Goal: Task Accomplishment & Management: Complete application form

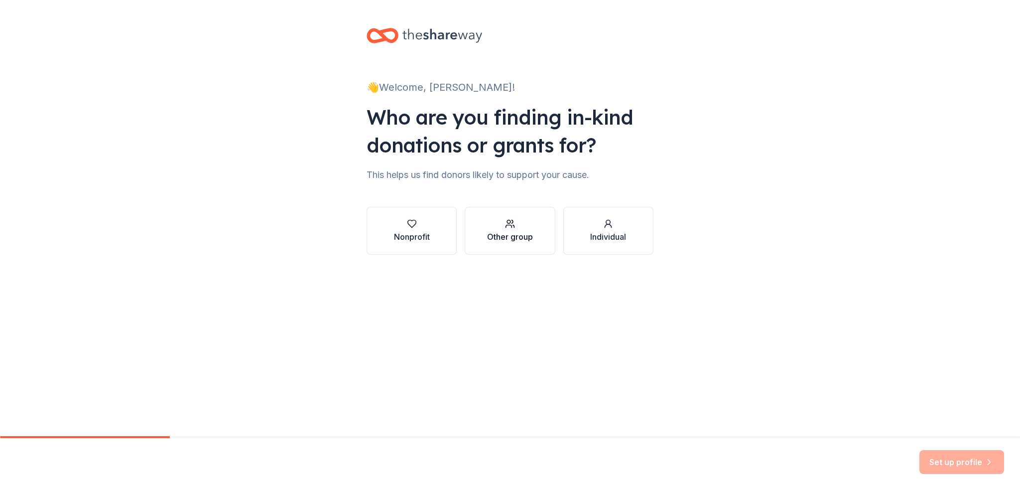
click at [518, 223] on div "button" at bounding box center [510, 224] width 46 height 10
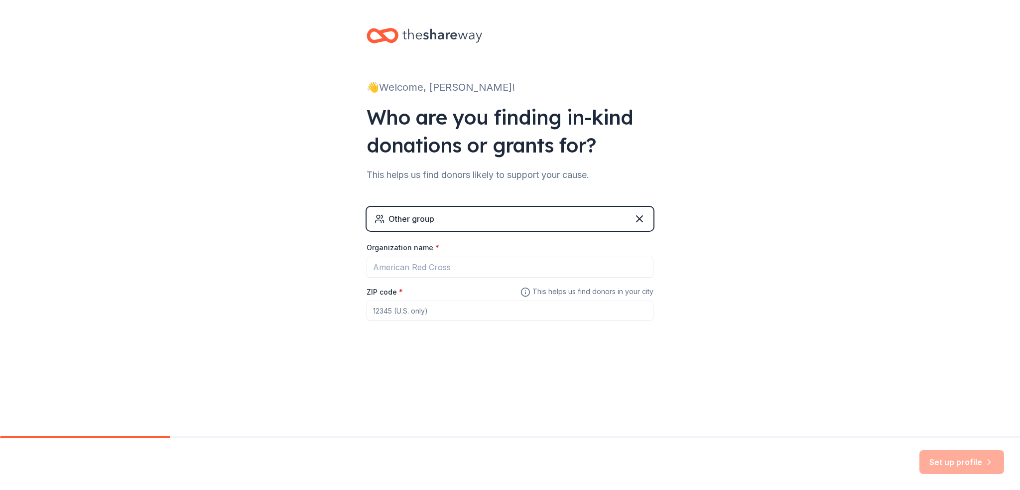
click at [495, 218] on div "Other group" at bounding box center [510, 219] width 287 height 24
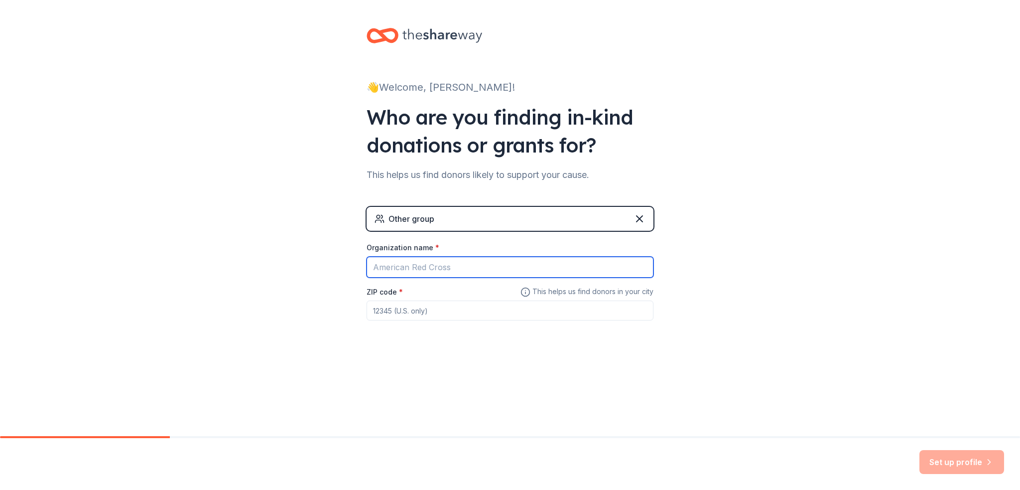
click at [461, 259] on input "Organization name *" at bounding box center [510, 267] width 287 height 21
type input "[PERSON_NAME][GEOGRAPHIC_DATA]"
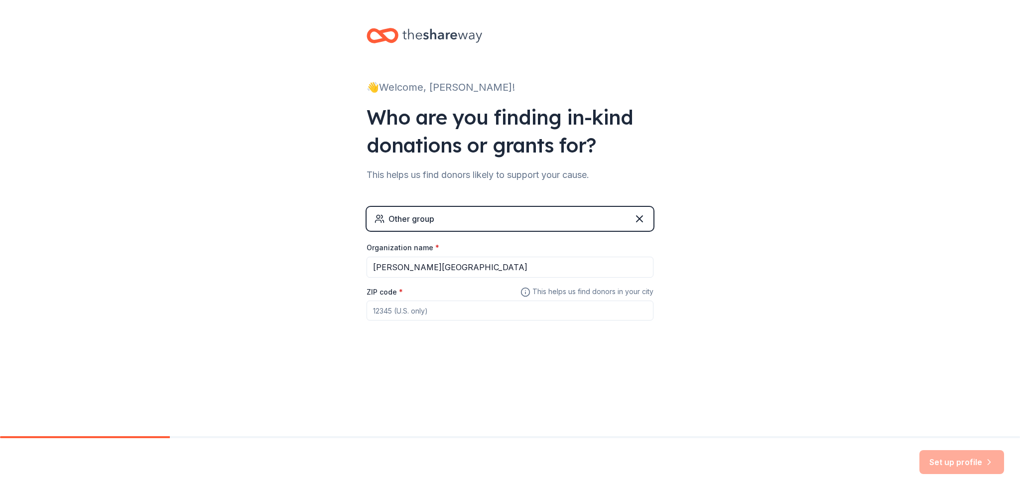
click at [395, 318] on input "ZIP code *" at bounding box center [510, 310] width 287 height 20
click at [416, 346] on div "👋 Welcome, [PERSON_NAME]! Who are you finding in-kind donations or grants for? …" at bounding box center [510, 194] width 319 height 388
click at [426, 314] on input "93311" at bounding box center [510, 310] width 287 height 20
type input "93308"
click at [478, 361] on div "👋 Welcome, [PERSON_NAME]! Who are you finding in-kind donations or grants for? …" at bounding box center [510, 194] width 319 height 388
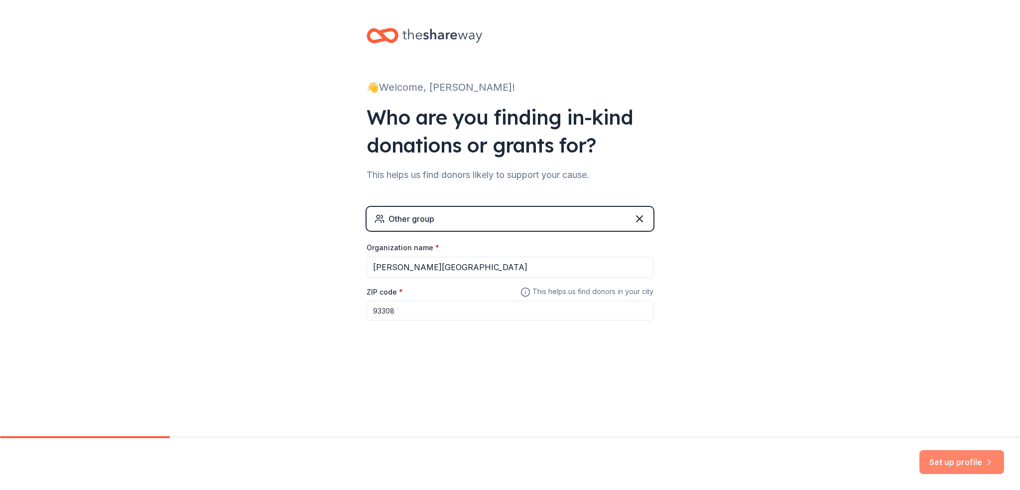
click at [945, 463] on button "Set up profile" at bounding box center [961, 462] width 85 height 24
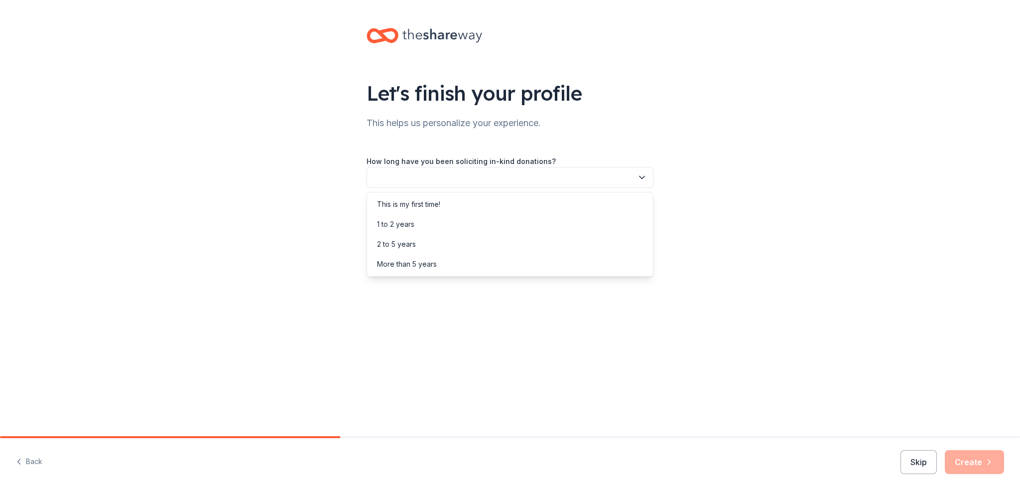
click at [527, 179] on button "button" at bounding box center [510, 177] width 287 height 21
click at [508, 218] on div "1 to 2 years" at bounding box center [510, 224] width 282 height 20
click at [508, 212] on button "button" at bounding box center [510, 222] width 287 height 21
click at [441, 265] on div "Online search" at bounding box center [510, 269] width 282 height 20
click at [972, 460] on button "Create" at bounding box center [974, 462] width 59 height 24
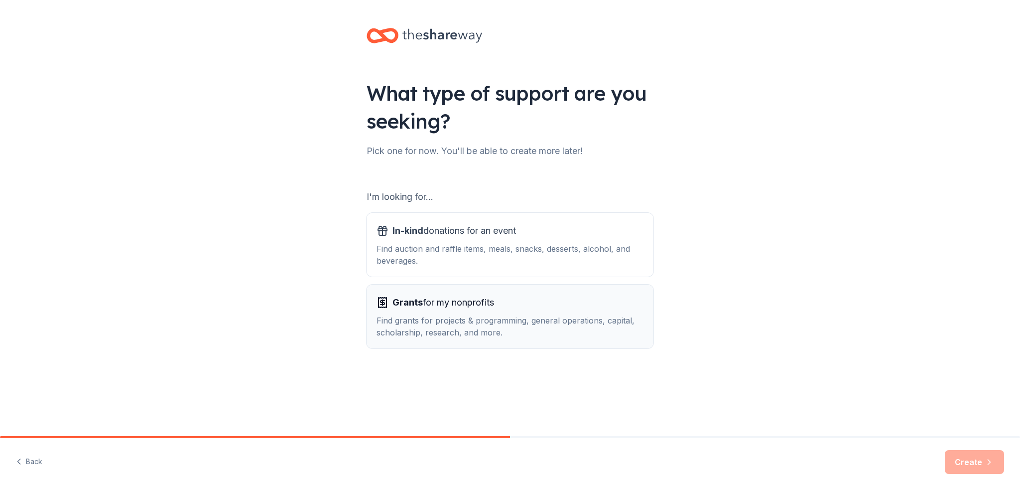
click at [525, 330] on div "Find grants for projects & programming, general operations, capital, scholarshi…" at bounding box center [510, 326] width 267 height 24
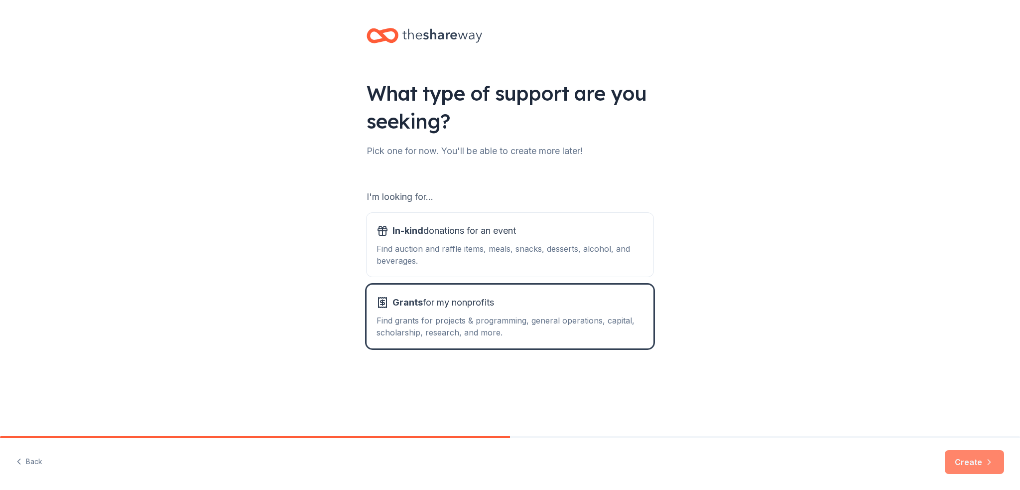
click at [959, 460] on button "Create" at bounding box center [974, 462] width 59 height 24
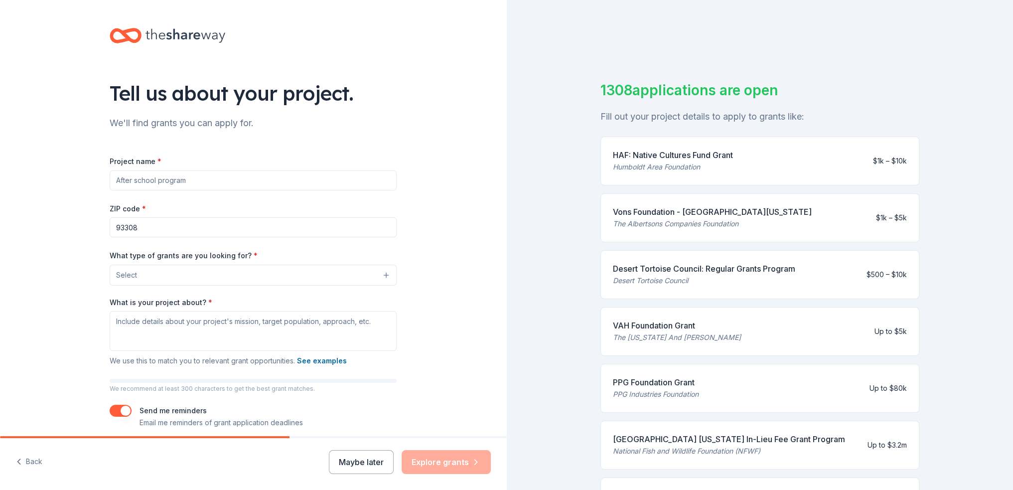
click at [215, 176] on input "Project name *" at bounding box center [253, 180] width 287 height 20
type input "C"
type input "Comfort Cave"
click at [247, 280] on button "Select" at bounding box center [253, 274] width 287 height 21
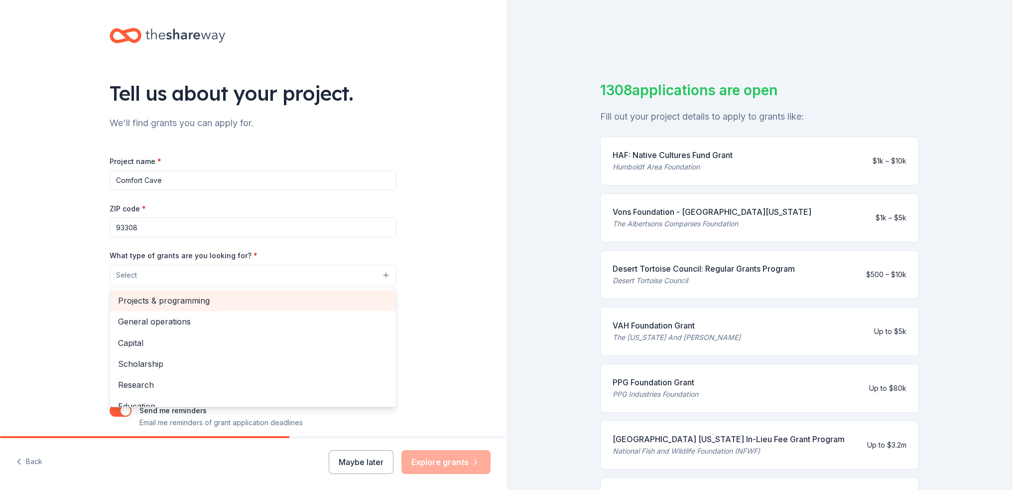
click at [204, 300] on span "Projects & programming" at bounding box center [253, 300] width 270 height 13
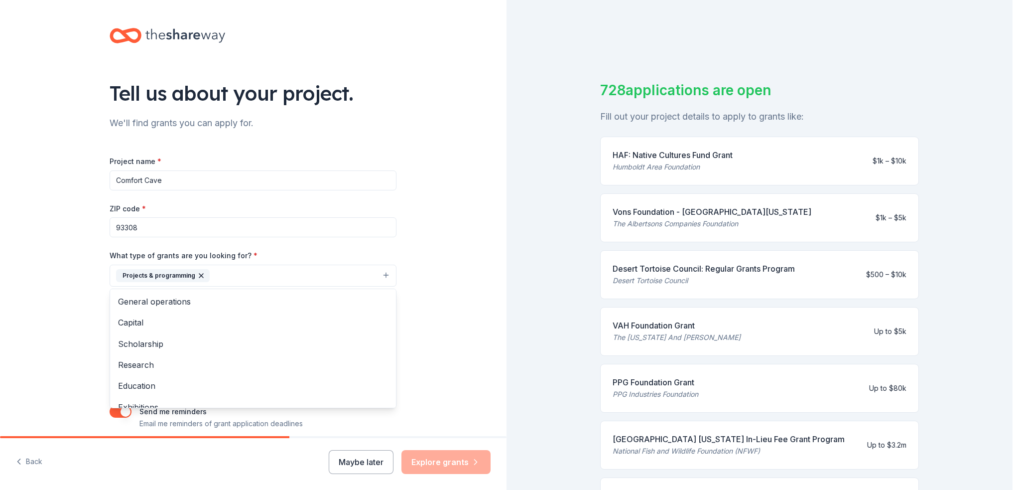
click at [447, 191] on div "Tell us about your project. We'll find grants you can apply for. Project name *…" at bounding box center [253, 238] width 507 height 477
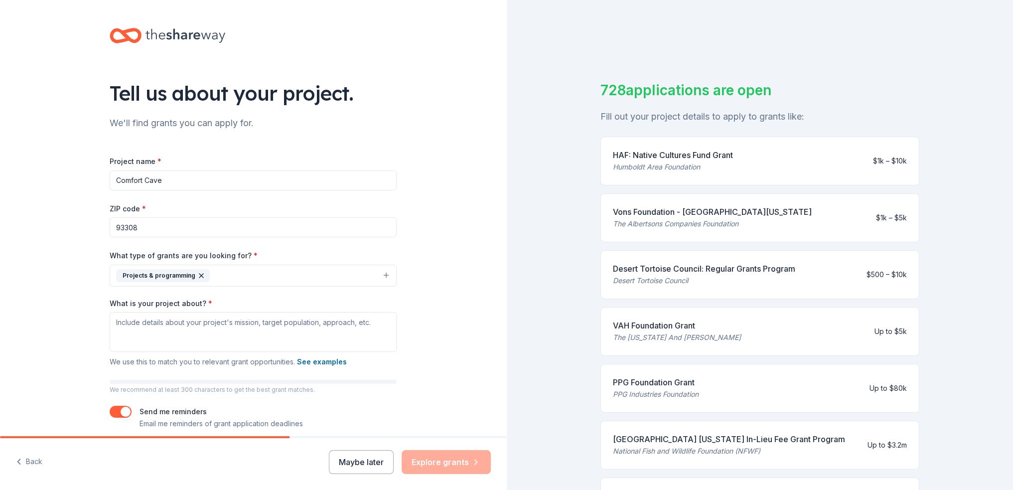
scroll to position [41, 0]
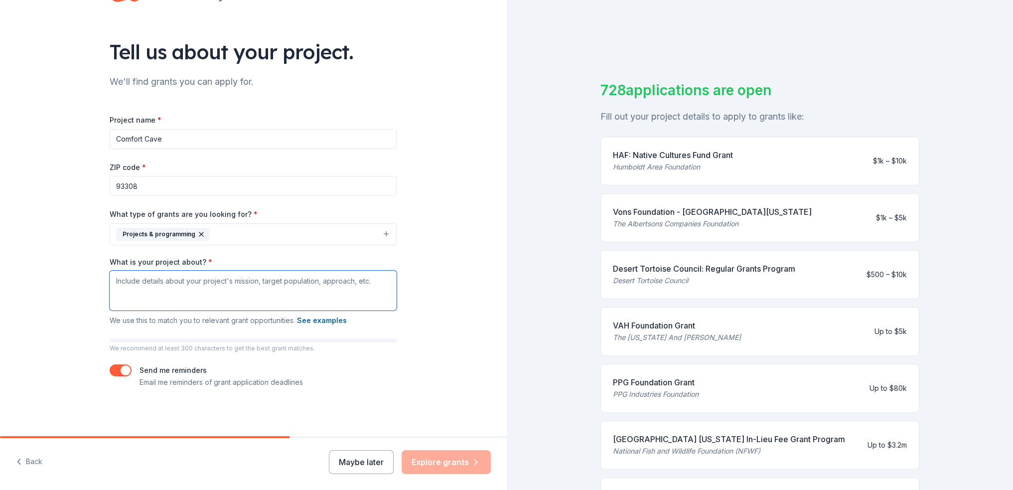
click at [151, 288] on textarea "What is your project about? *" at bounding box center [253, 290] width 287 height 40
paste textarea "Hello, My name is [PERSON_NAME] and I am the School Social Worker here at [PERS…"
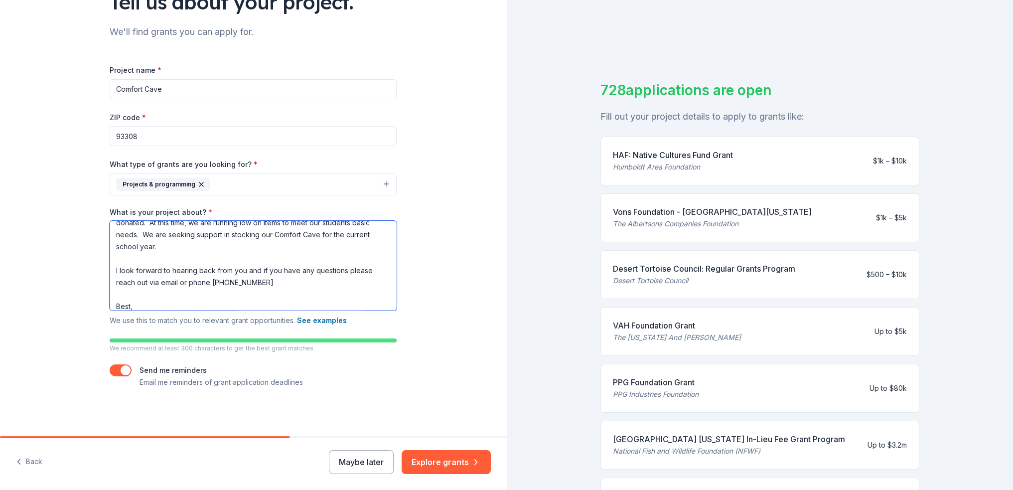
scroll to position [12, 0]
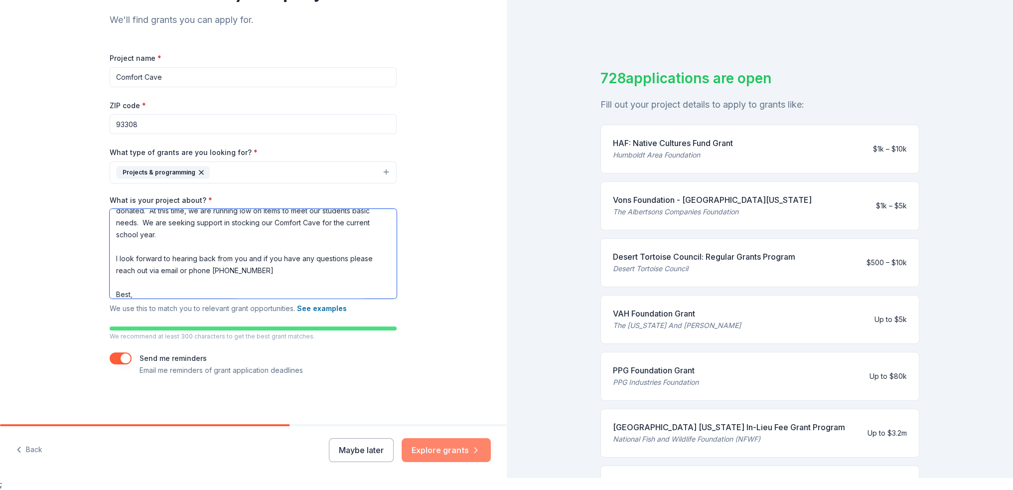
type textarea "Hello, My name is [PERSON_NAME] and I am the School Social Worker here at [PERS…"
click at [437, 446] on button "Explore grants" at bounding box center [445, 450] width 89 height 24
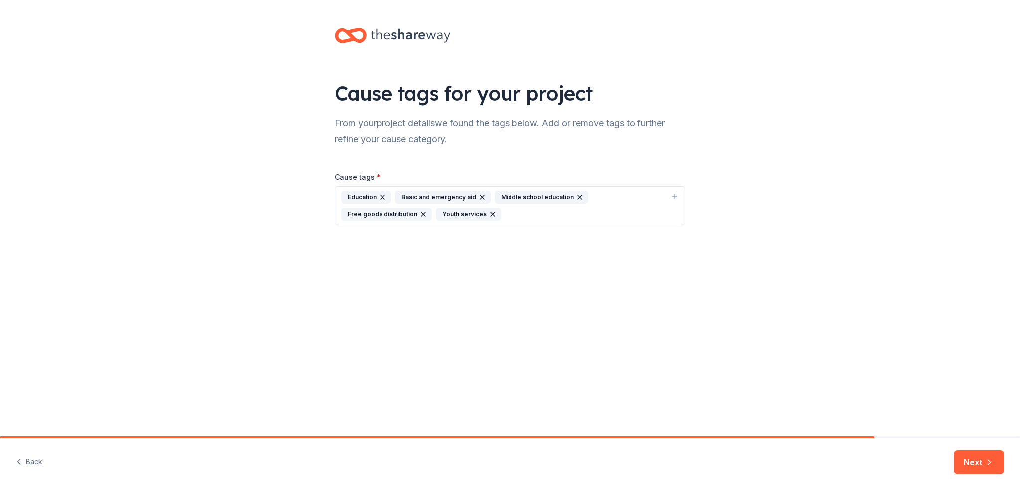
click at [348, 194] on div "Education" at bounding box center [366, 197] width 50 height 13
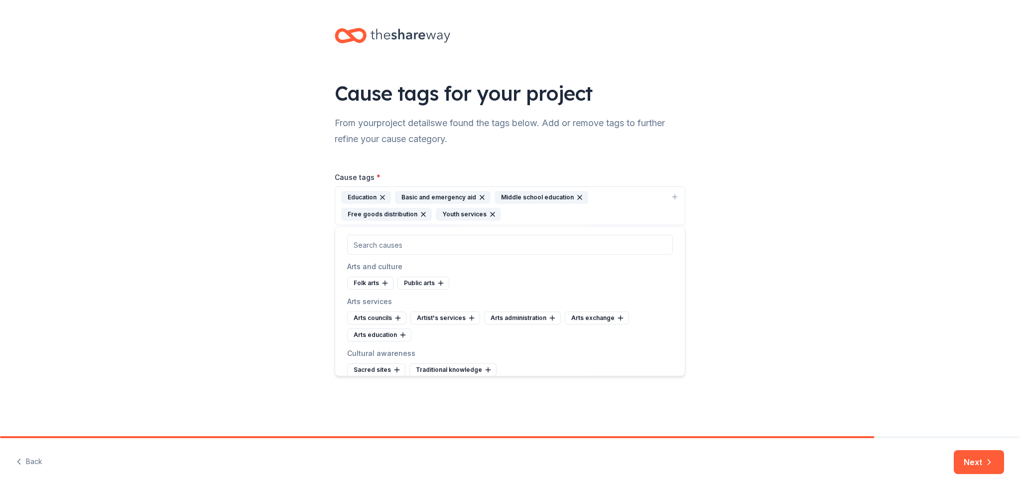
click at [542, 199] on div "Middle school education" at bounding box center [542, 197] width 94 height 13
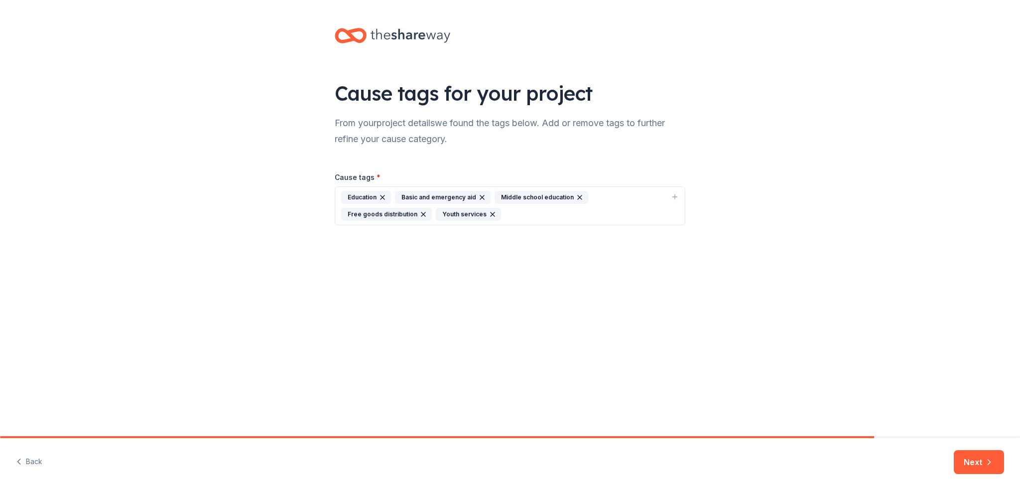
click at [466, 215] on div "Youth services" at bounding box center [468, 214] width 65 height 13
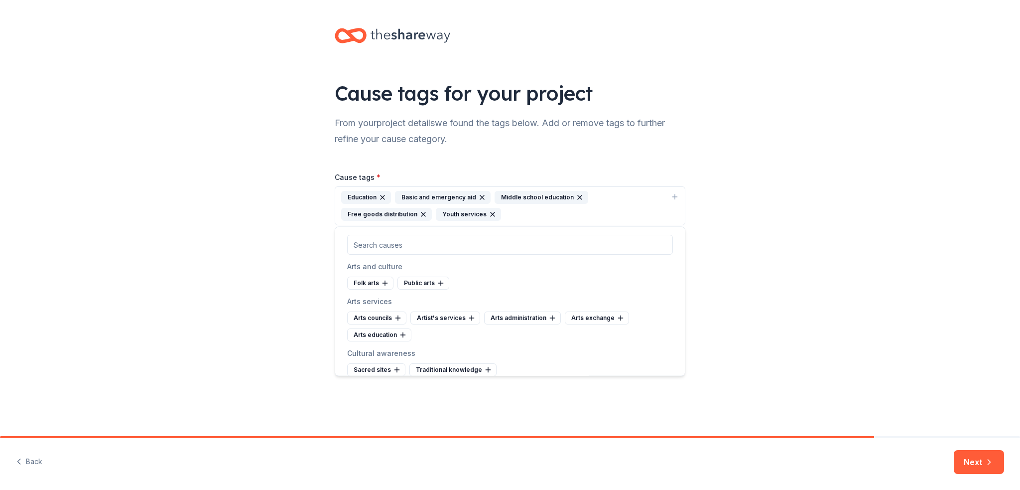
click at [805, 194] on div "Cause tags for your project From your project details we found the tags below. …" at bounding box center [510, 136] width 1020 height 273
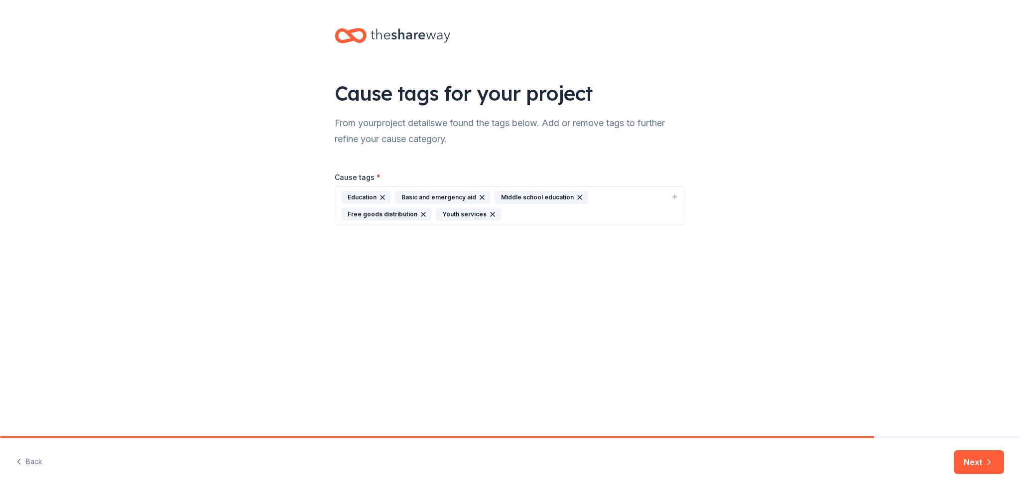
drag, startPoint x: 530, startPoint y: 209, endPoint x: 535, endPoint y: 209, distance: 5.0
click at [532, 209] on div "Education Basic and emergency aid Middle school education Free goods distributi…" at bounding box center [504, 206] width 326 height 30
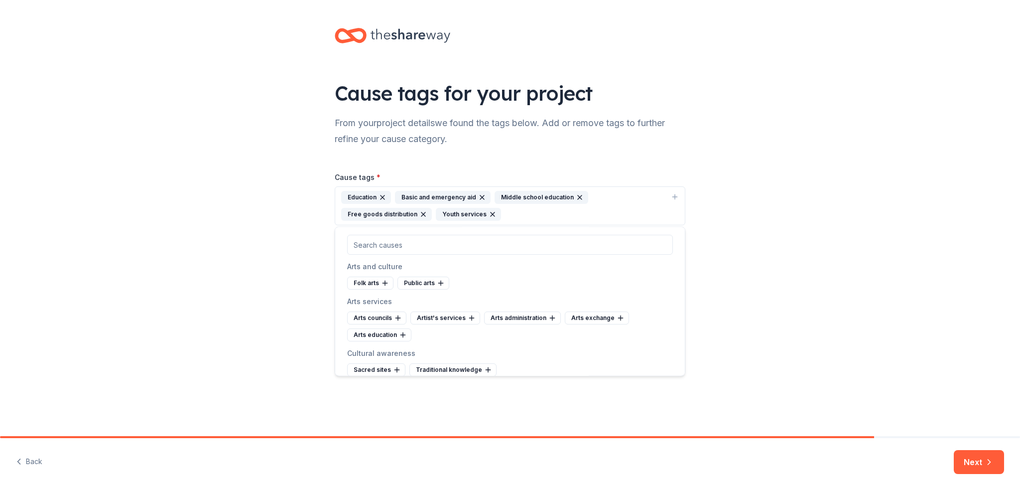
click at [473, 236] on input "text" at bounding box center [510, 245] width 326 height 20
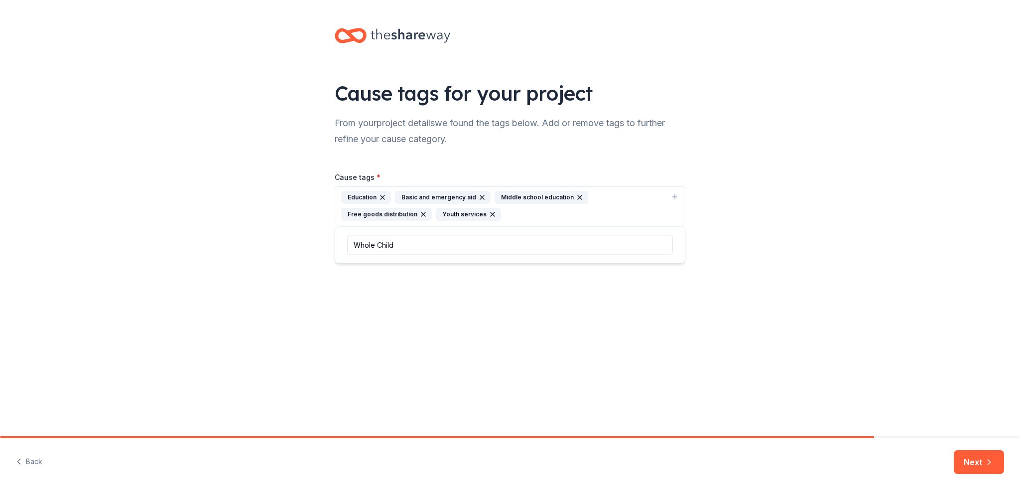
type input "Whole Child"
click at [486, 241] on input "Whole Child" at bounding box center [510, 245] width 326 height 20
click at [779, 228] on div "Cause tags for your project From your project details we found the tags below. …" at bounding box center [510, 136] width 1020 height 273
click at [982, 461] on button "Next" at bounding box center [979, 462] width 50 height 24
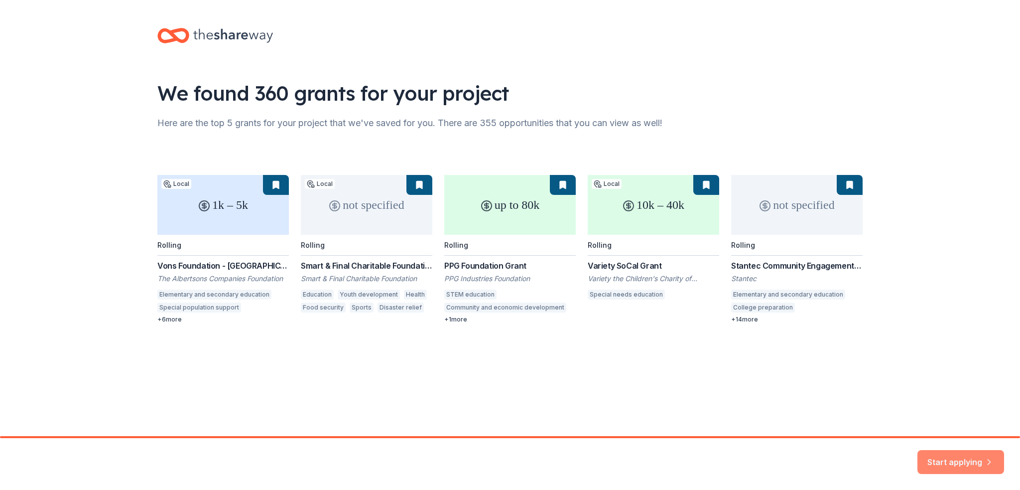
click at [952, 462] on button "Start applying" at bounding box center [960, 456] width 87 height 24
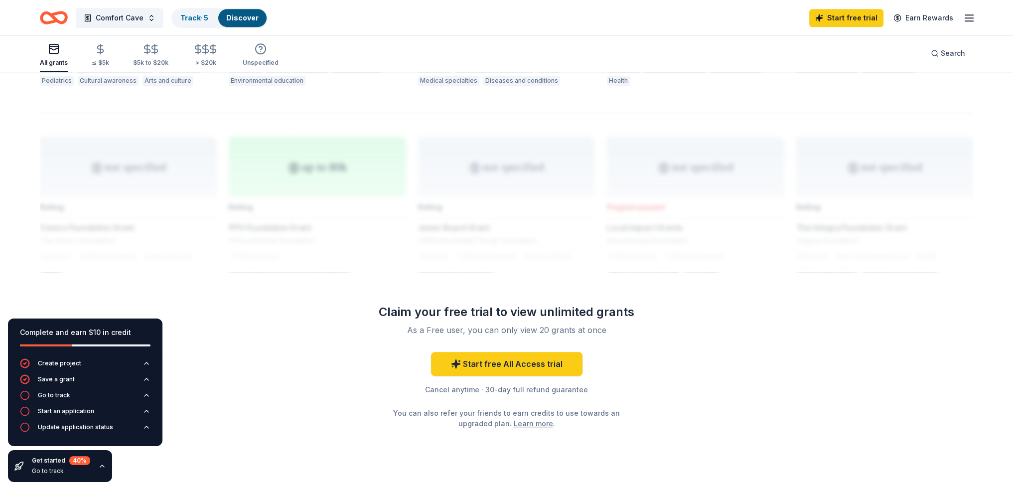
scroll to position [448, 0]
